Goal: Task Accomplishment & Management: Manage account settings

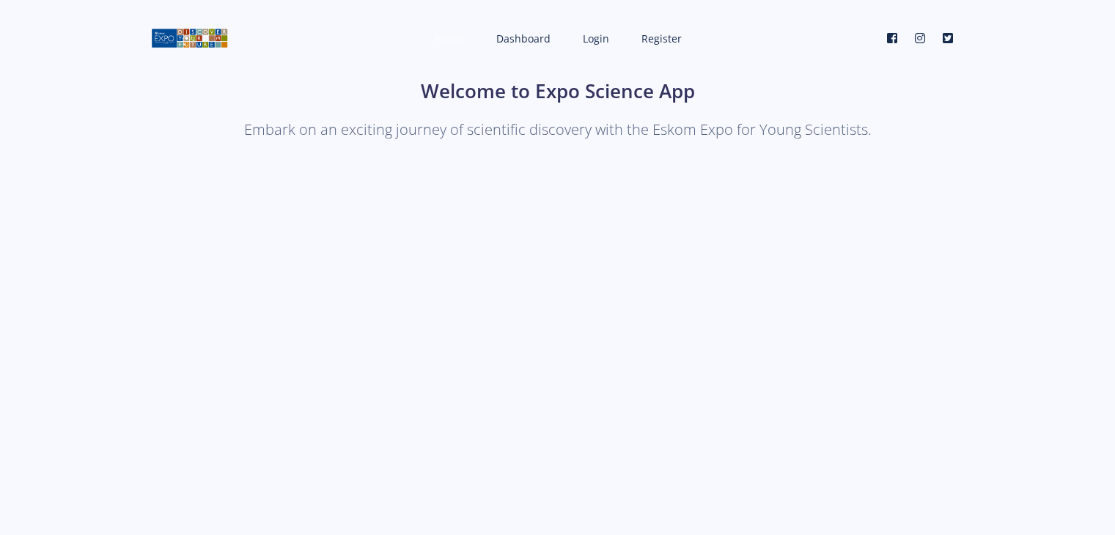
click at [444, 36] on span "Home" at bounding box center [449, 39] width 29 height 14
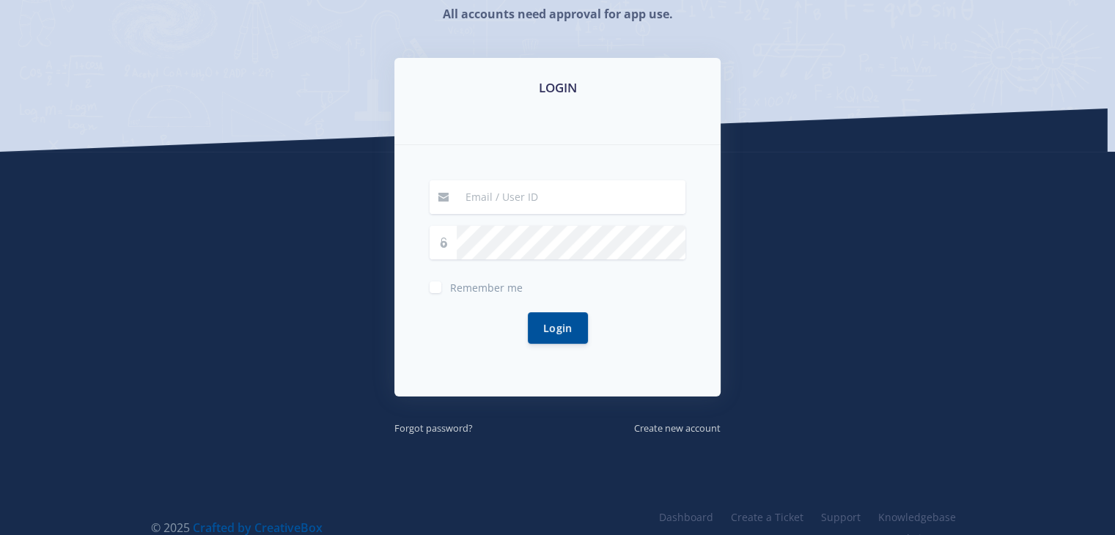
scroll to position [226, 0]
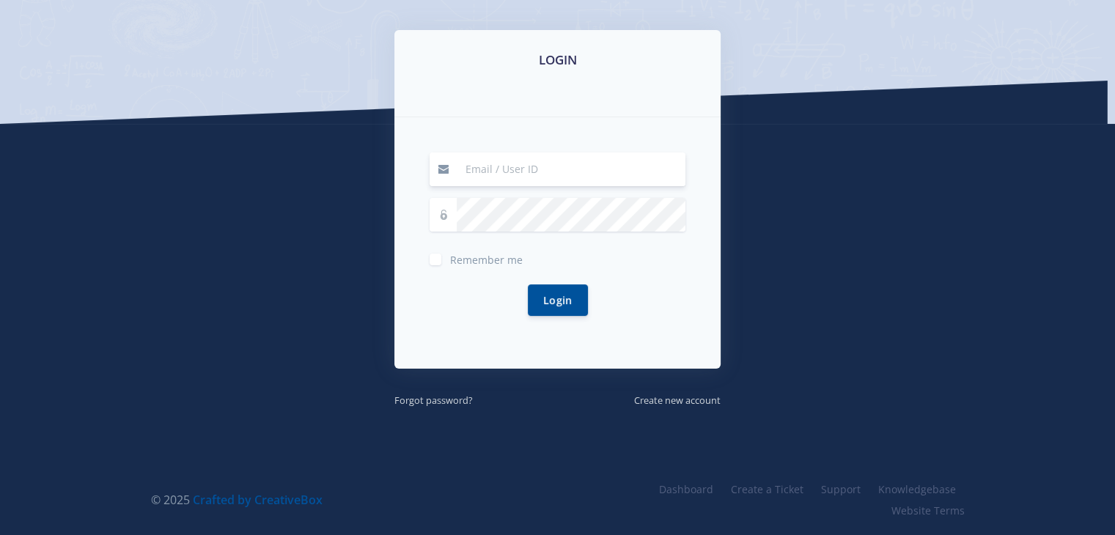
click at [487, 168] on input at bounding box center [571, 169] width 229 height 34
type input "[EMAIL_ADDRESS][DOMAIN_NAME]"
click at [554, 304] on button "Login" at bounding box center [558, 300] width 60 height 32
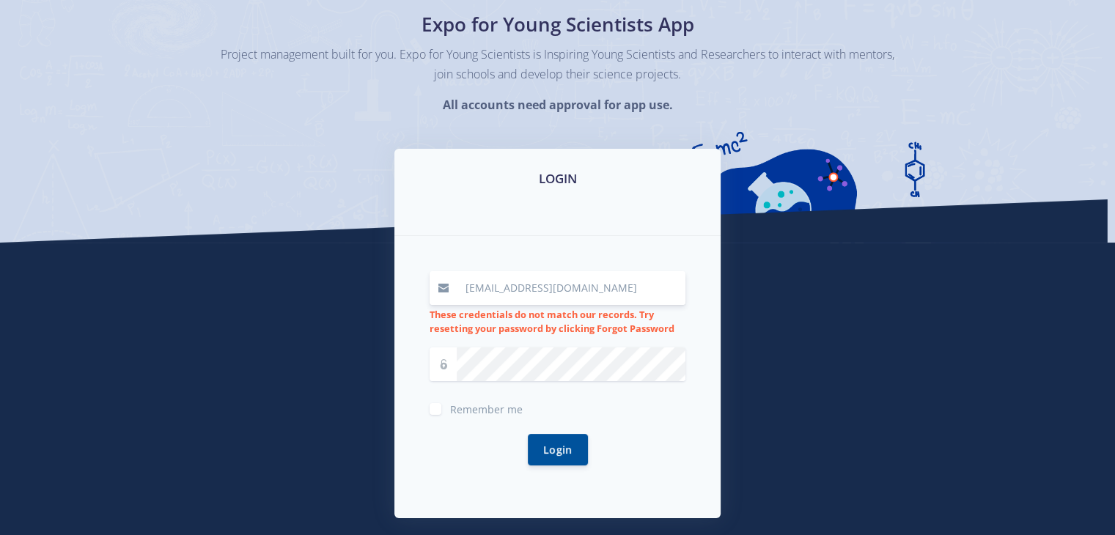
scroll to position [111, 0]
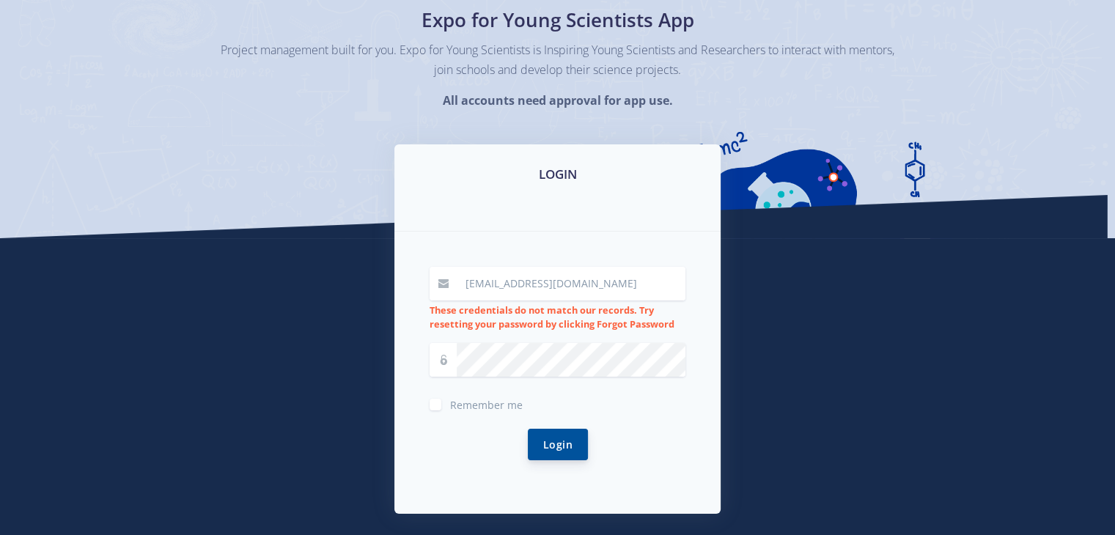
click at [573, 438] on button "Login" at bounding box center [558, 445] width 60 height 32
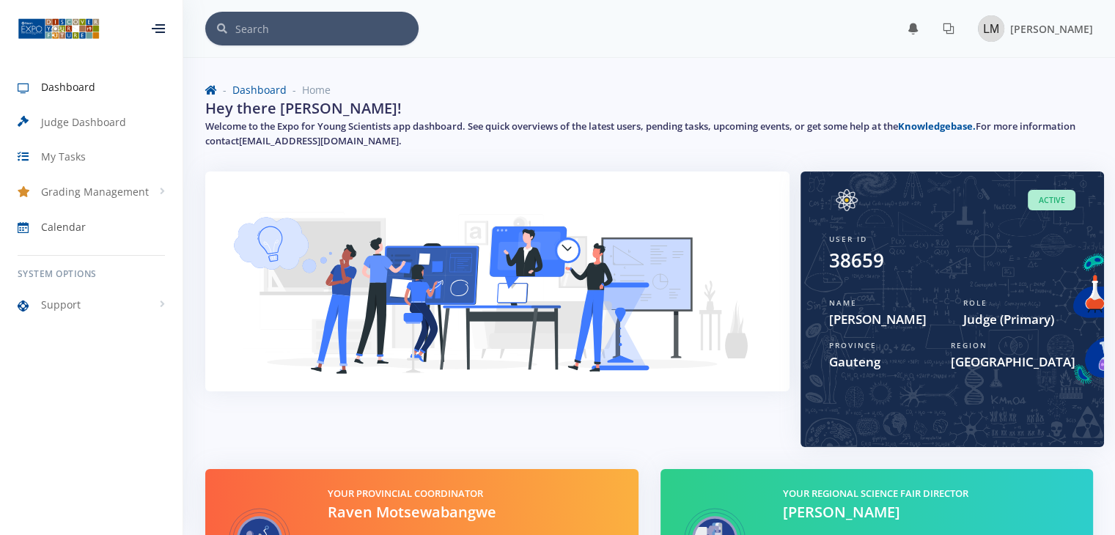
click at [76, 229] on span "Calendar" at bounding box center [63, 226] width 45 height 15
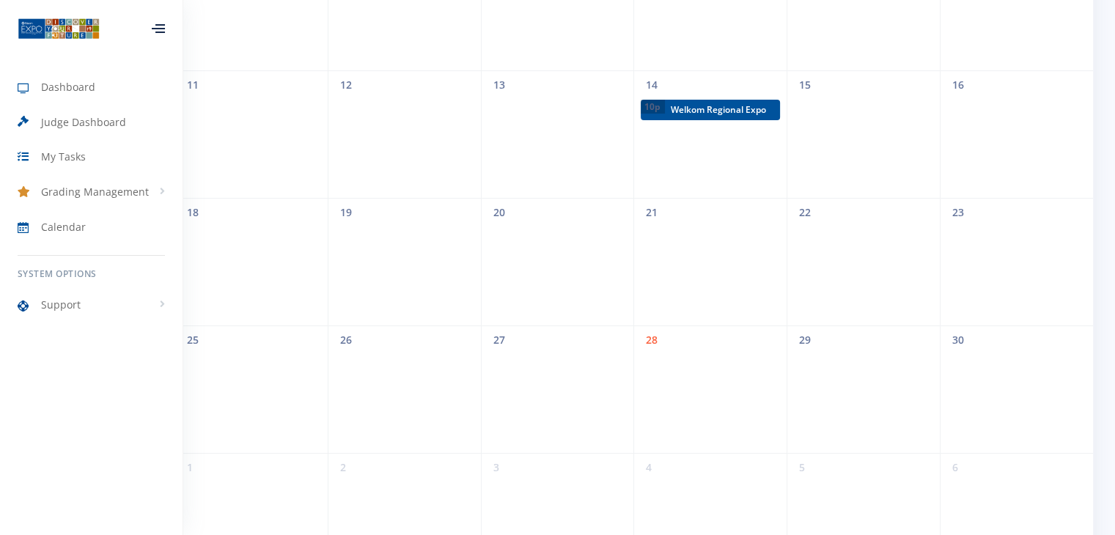
scroll to position [386, 0]
click at [60, 155] on span "My Tasks" at bounding box center [63, 156] width 45 height 15
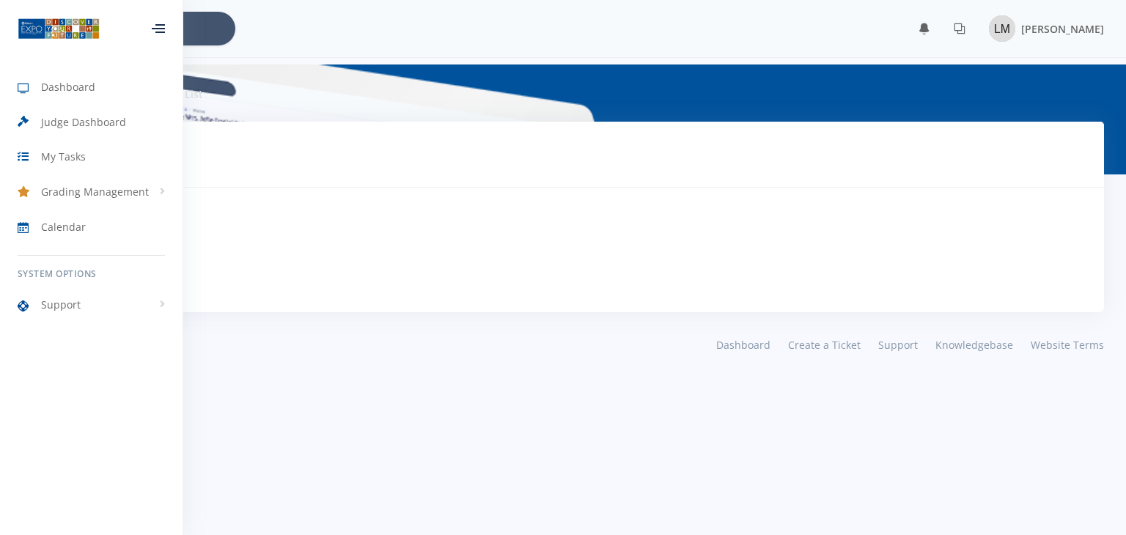
scroll to position [11, 11]
click at [384, 254] on h3 "No Tasks Pending" at bounding box center [563, 249] width 977 height 19
click at [466, 400] on body "Dashboard Judge Dashboard My Tasks Grading Management Judge Activities" at bounding box center [563, 267] width 1126 height 535
click at [46, 84] on span "Dashboard" at bounding box center [68, 86] width 54 height 15
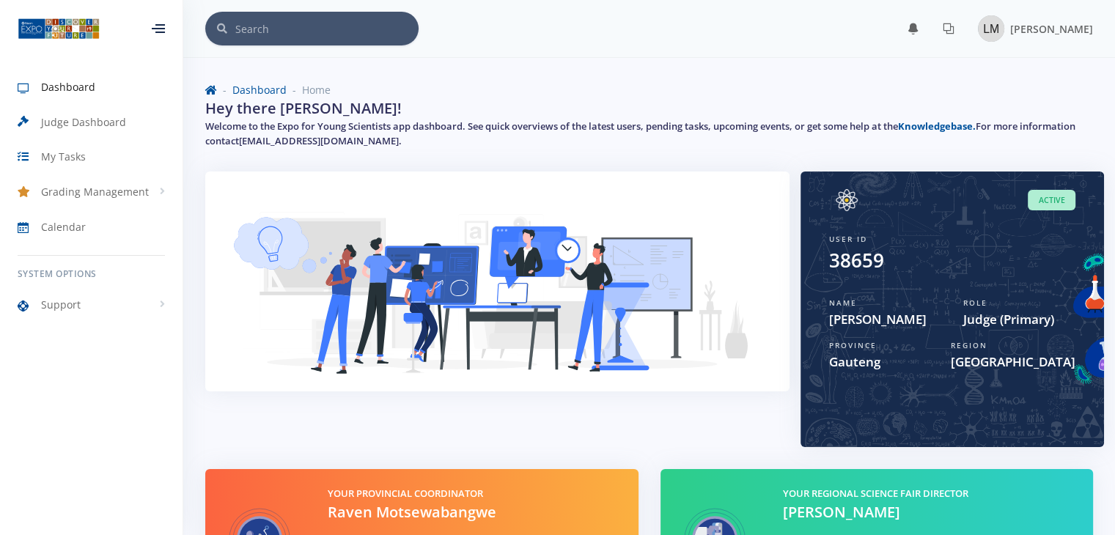
click at [163, 33] on div at bounding box center [158, 28] width 13 height 9
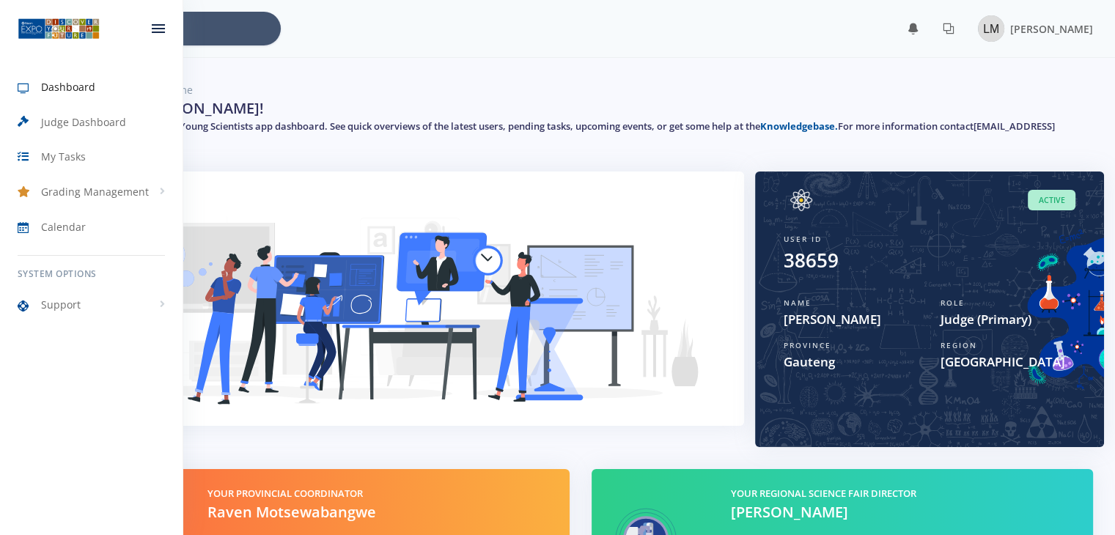
click at [163, 38] on div at bounding box center [158, 29] width 48 height 44
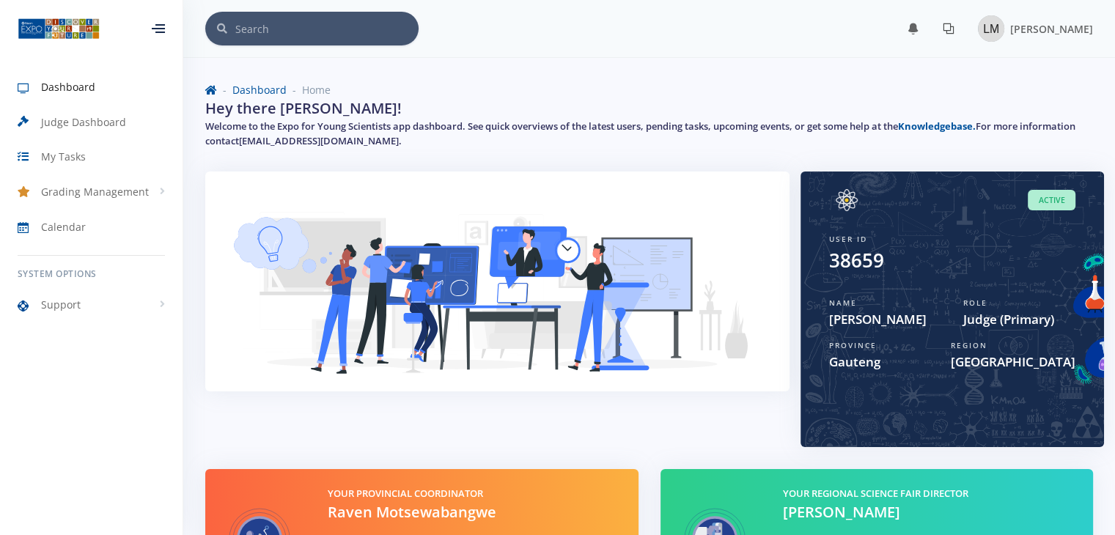
click at [955, 32] on icon at bounding box center [949, 29] width 12 height 12
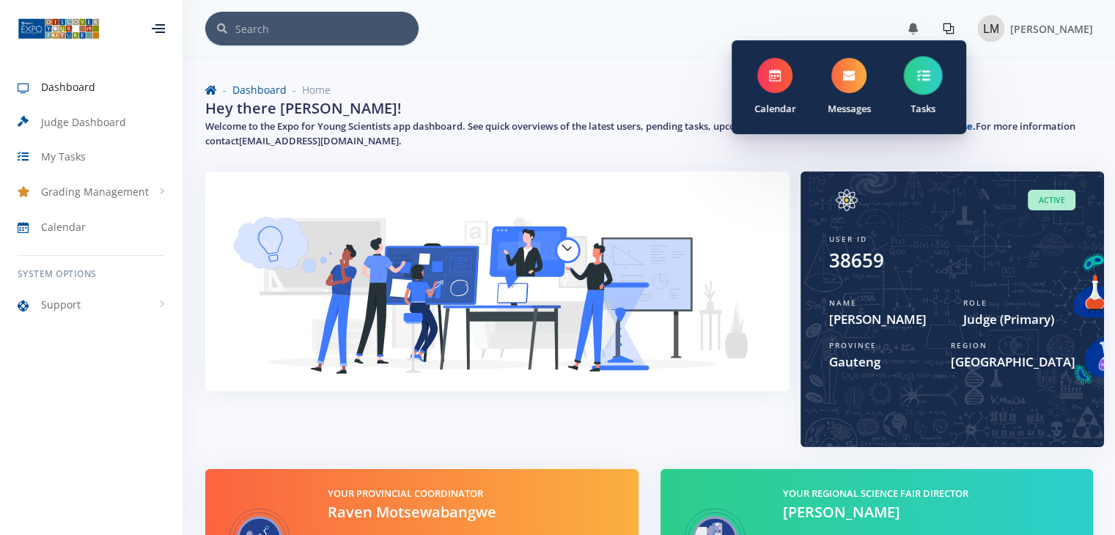
click at [947, 89] on link "Tasks" at bounding box center [923, 87] width 74 height 82
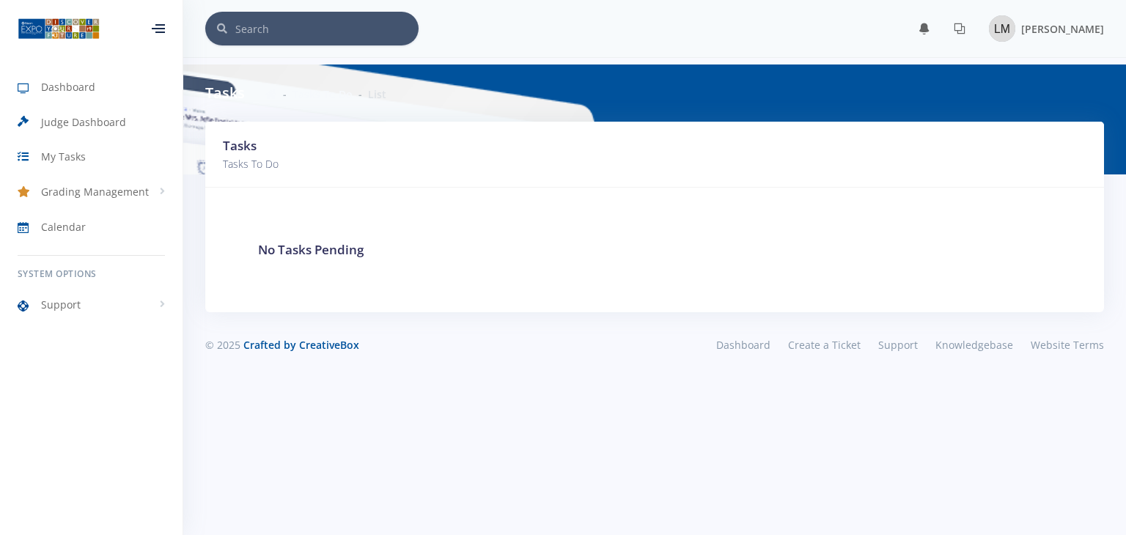
scroll to position [11, 11]
click at [84, 300] on link "Support" at bounding box center [91, 305] width 183 height 34
click at [92, 337] on span "Knowledge Base" at bounding box center [100, 335] width 71 height 15
click at [1050, 39] on div "Luvhani Mabai" at bounding box center [1046, 28] width 115 height 26
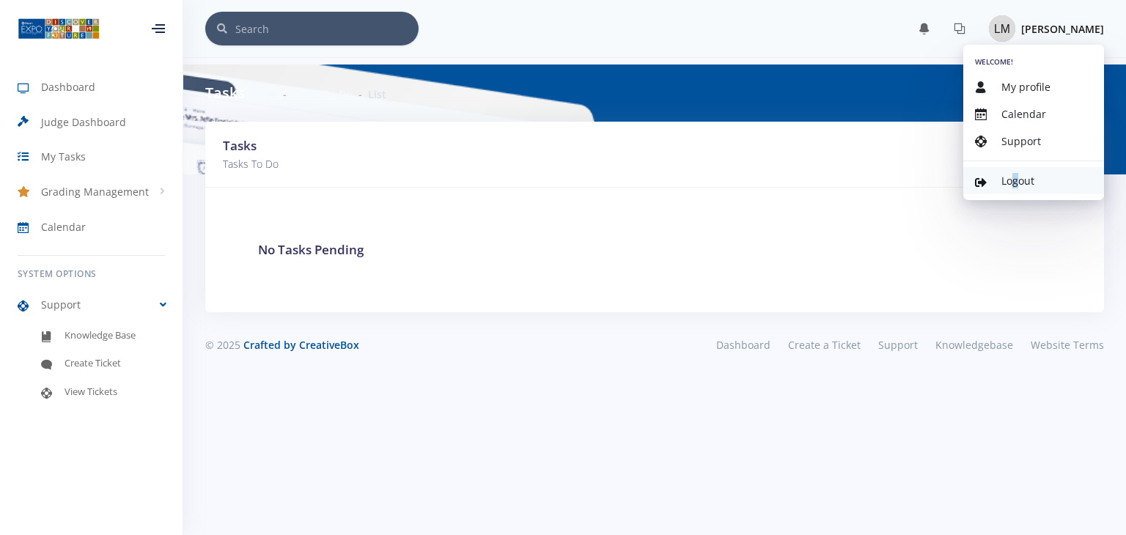
drag, startPoint x: 1010, startPoint y: 165, endPoint x: 1018, endPoint y: 183, distance: 19.1
click at [1018, 183] on div "Welcome! My profile Calendar Support Logout" at bounding box center [1033, 122] width 141 height 155
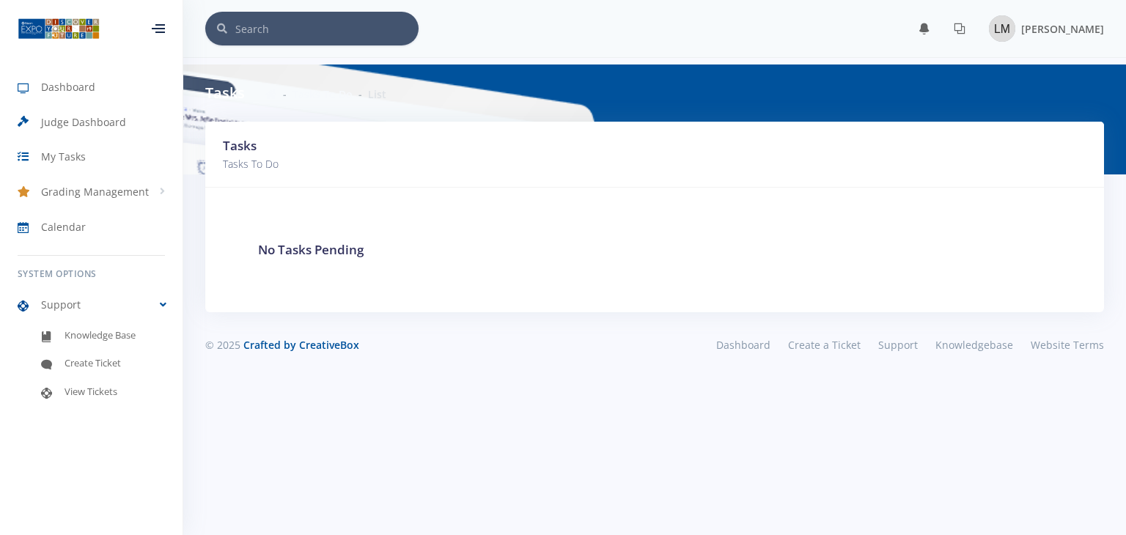
click at [1018, 183] on div "Tasks Tasks To Do" at bounding box center [654, 155] width 899 height 66
click at [1039, 27] on span "Luvhani Mabai" at bounding box center [1062, 29] width 83 height 14
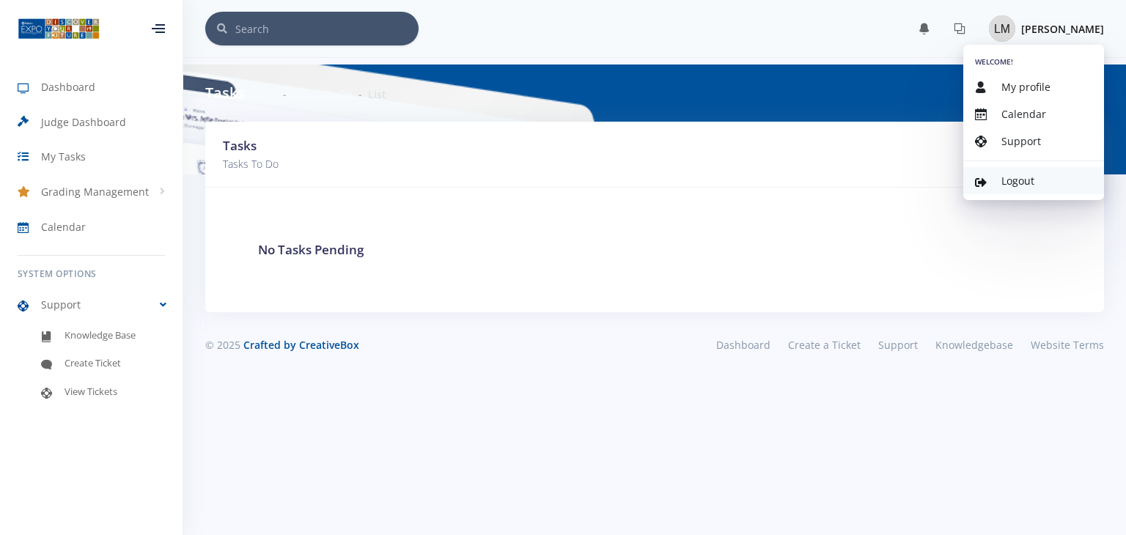
click at [1012, 172] on link "Logout" at bounding box center [1033, 180] width 141 height 27
